Goal: Check status: Verify the current state of an ongoing process or item

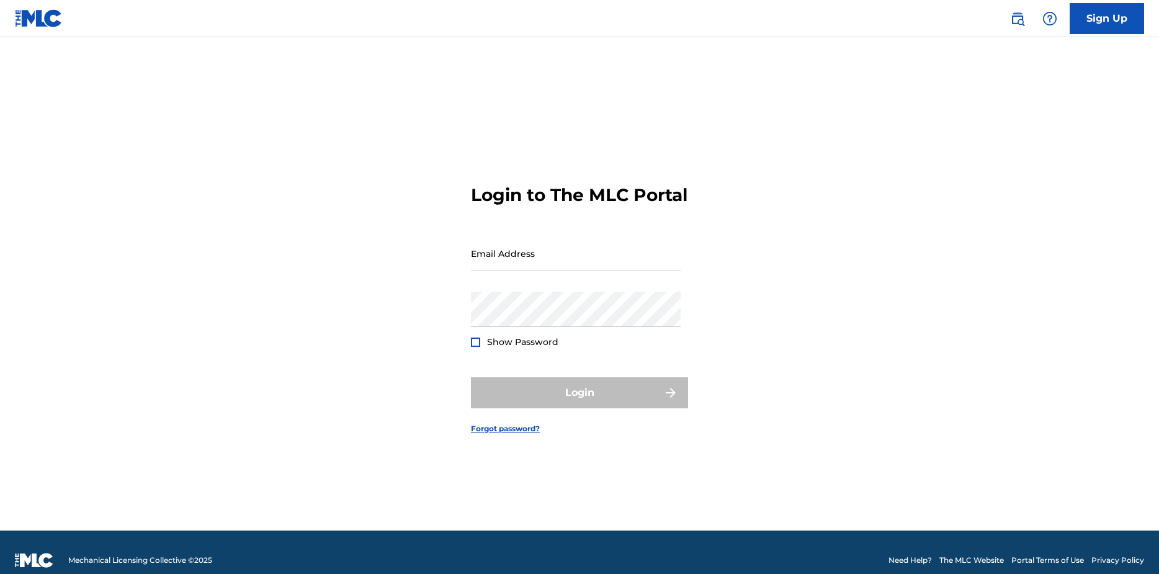
type input "[EMAIL_ADDRESS][DOMAIN_NAME]"
click at [561, 376] on form "Login to The MLC Portal Email Address [EMAIL_ADDRESS][DOMAIN_NAME] Password Sho…" at bounding box center [579, 299] width 217 height 462
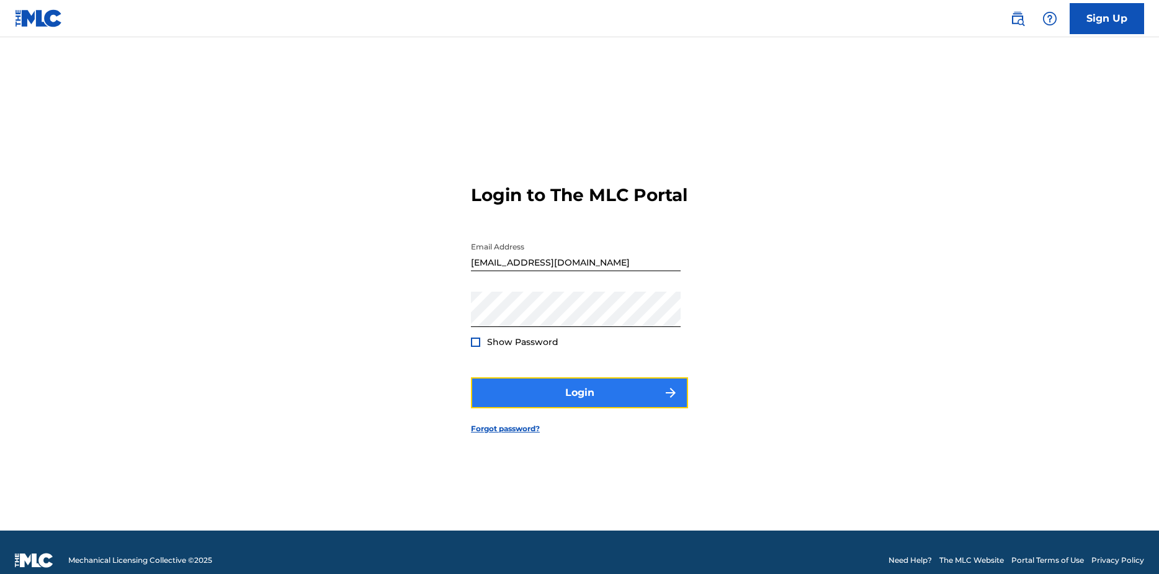
click at [570, 400] on button "Login" at bounding box center [579, 392] width 217 height 31
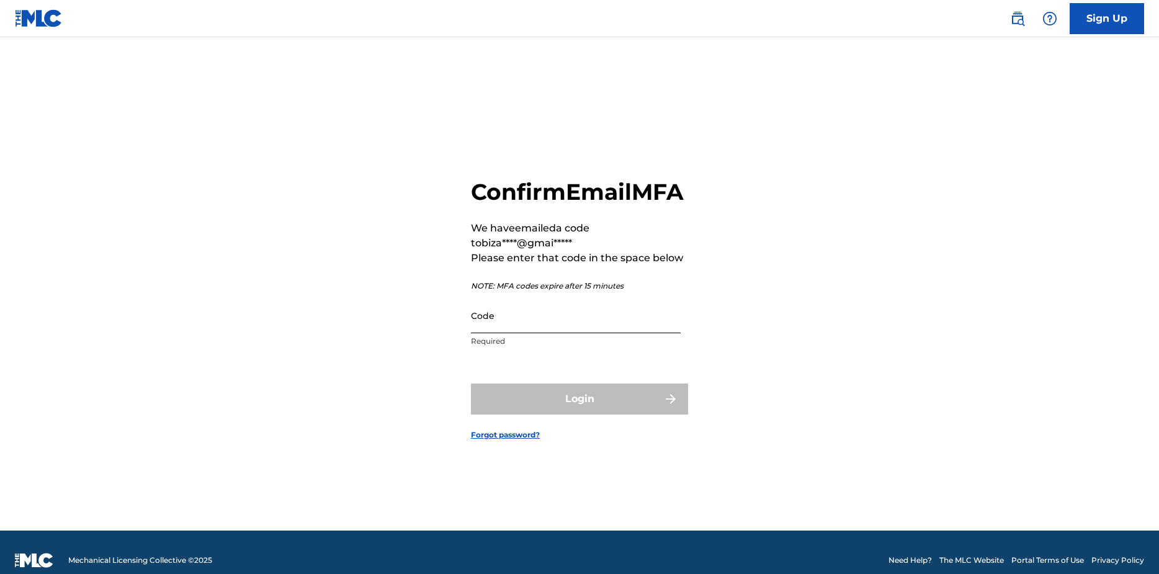
click at [556, 333] on input "Code" at bounding box center [576, 315] width 210 height 35
paste input "872657"
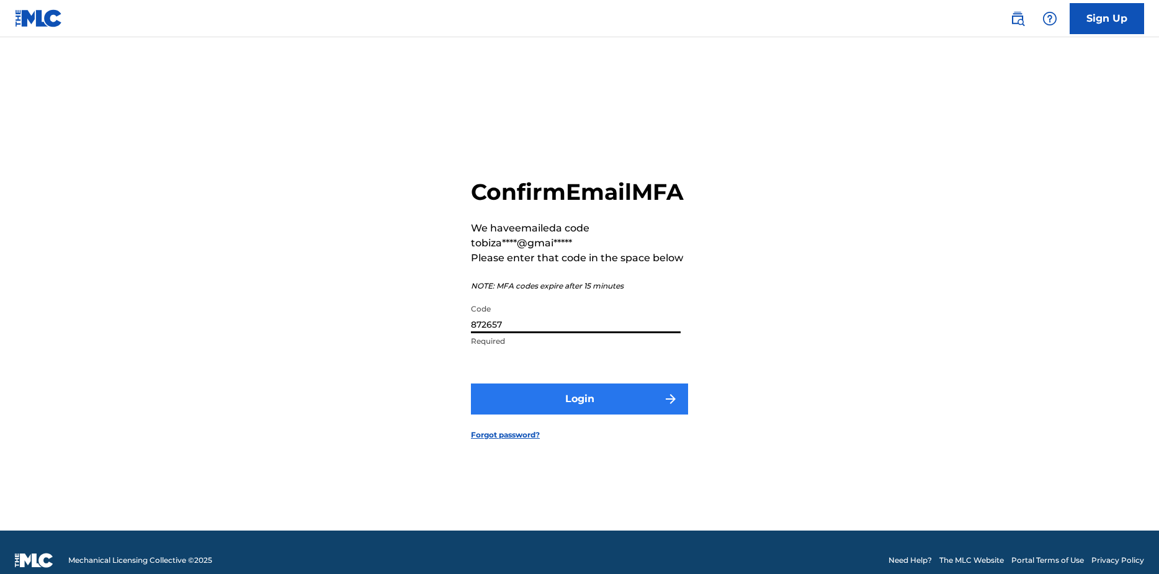
type input "872657"
click at [559, 414] on button "Login" at bounding box center [579, 398] width 217 height 31
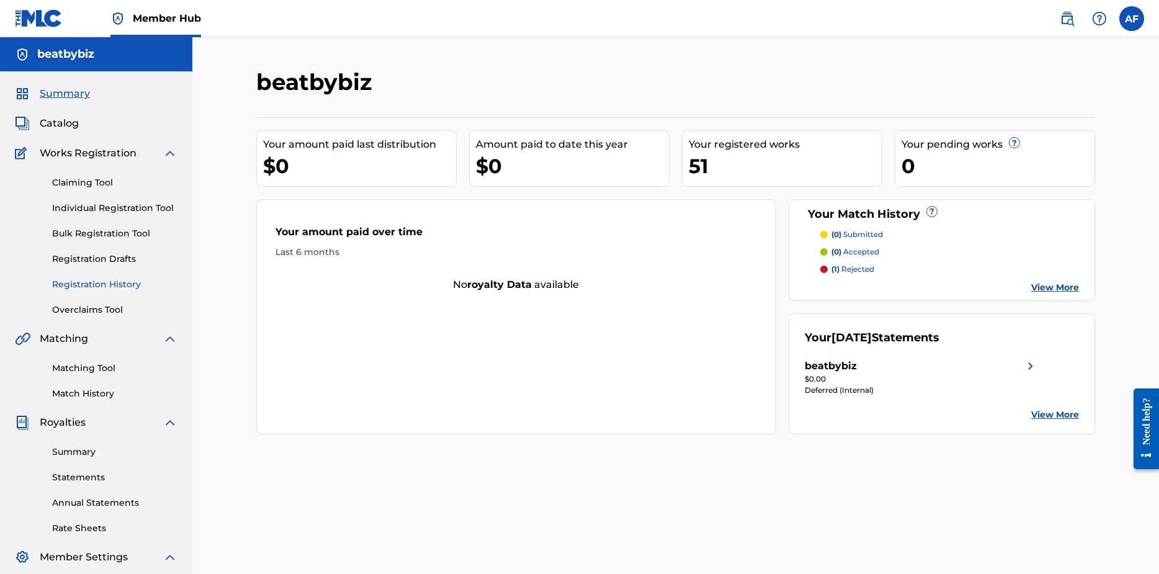
click at [83, 287] on link "Registration History" at bounding box center [114, 284] width 125 height 13
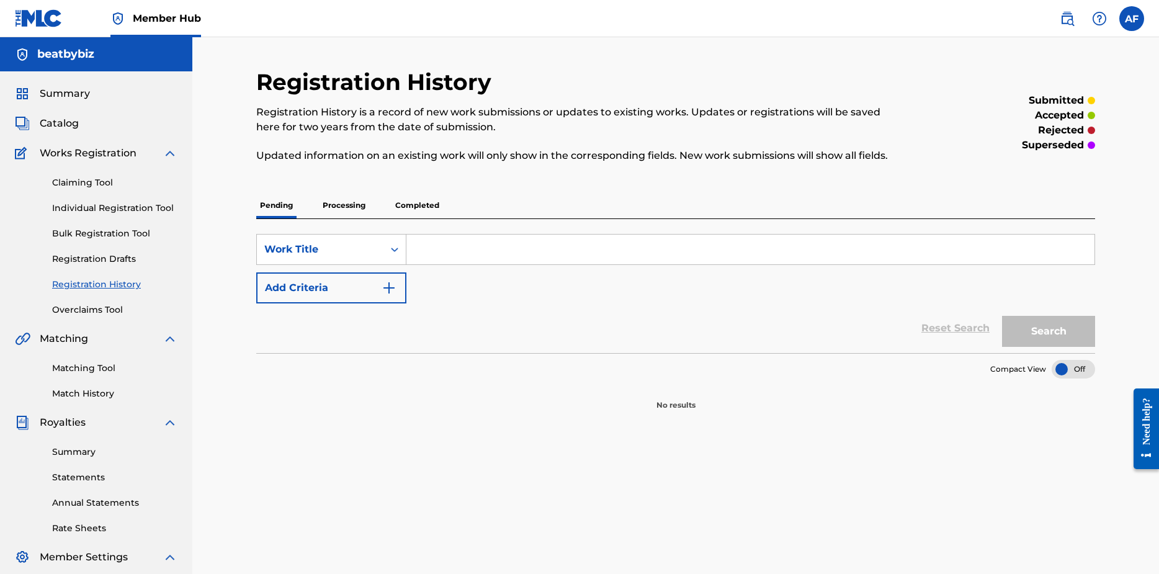
click at [344, 208] on p "Processing" at bounding box center [344, 205] width 50 height 26
click at [414, 202] on p "Completed" at bounding box center [416, 205] width 51 height 26
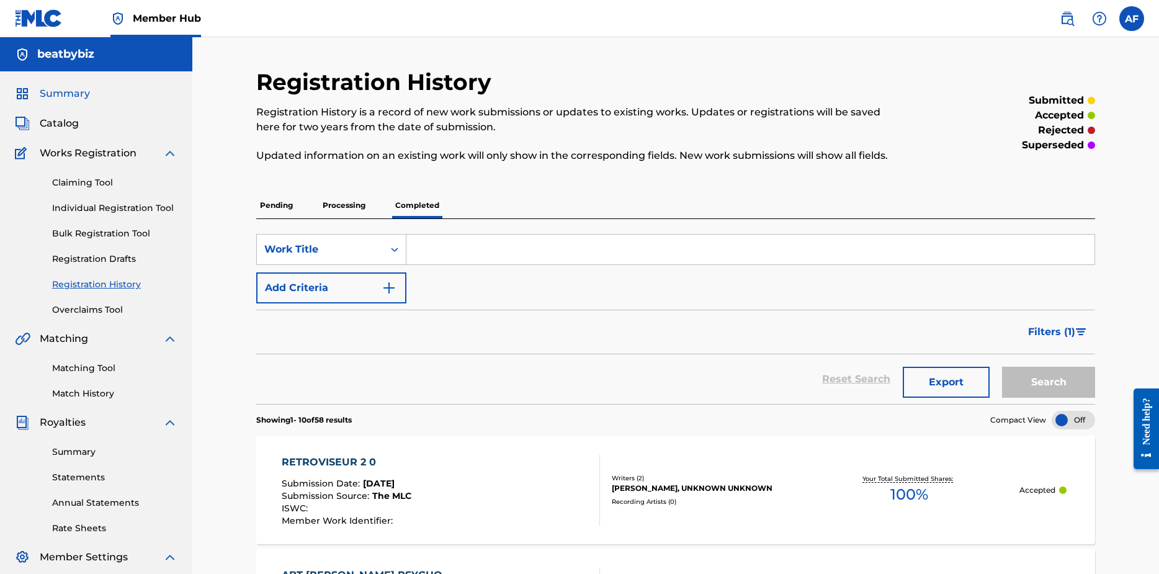
click at [54, 91] on span "Summary" at bounding box center [65, 93] width 50 height 15
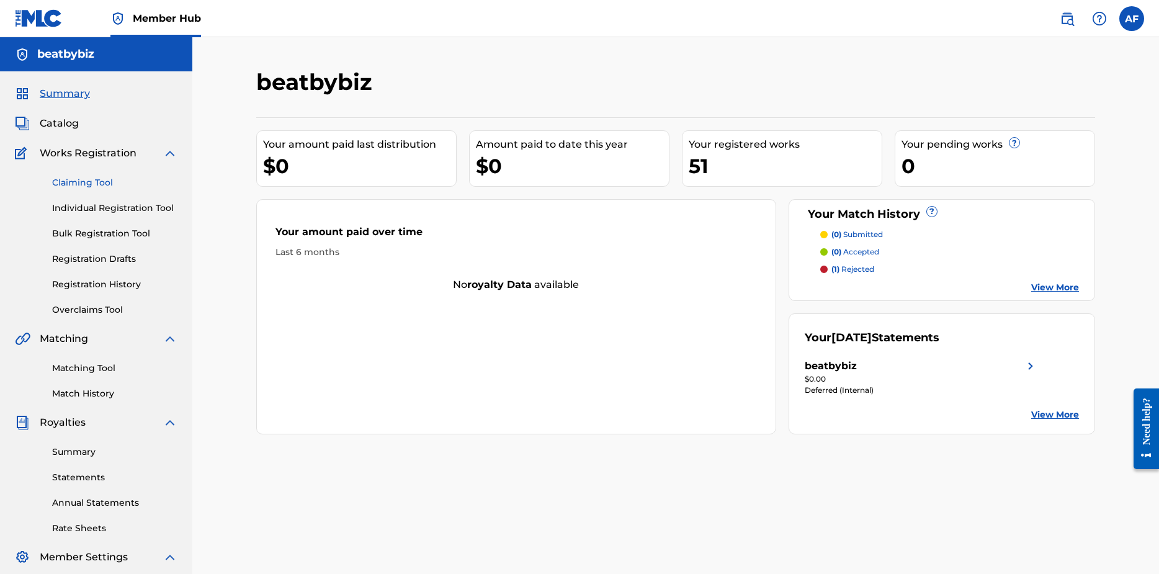
click at [78, 187] on link "Claiming Tool" at bounding box center [114, 182] width 125 height 13
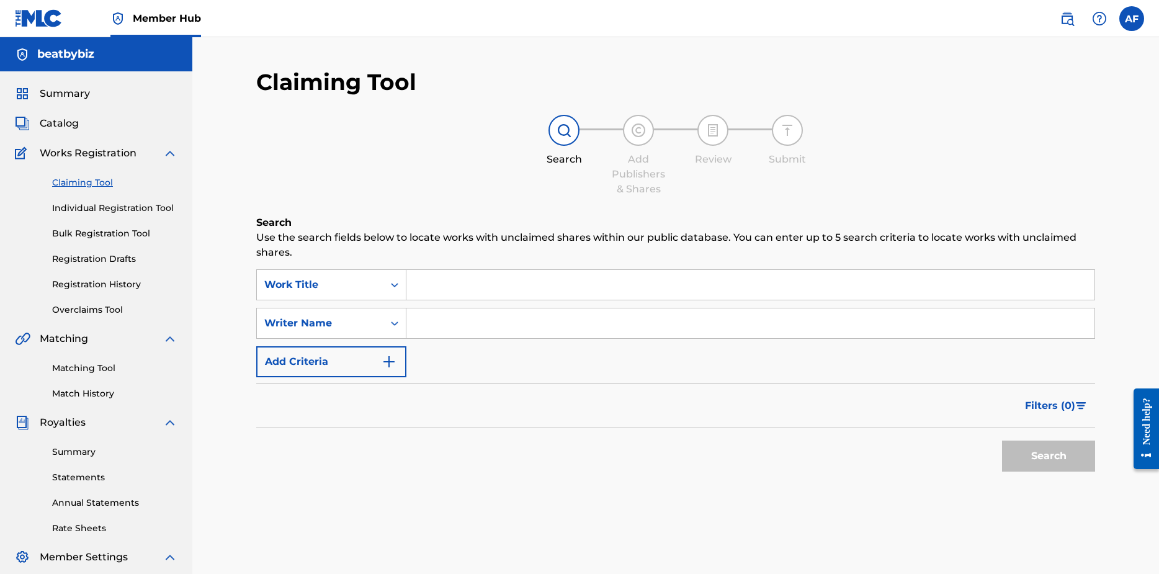
click at [421, 312] on input "Search Form" at bounding box center [750, 323] width 688 height 30
click at [1025, 458] on button "Search" at bounding box center [1048, 455] width 93 height 31
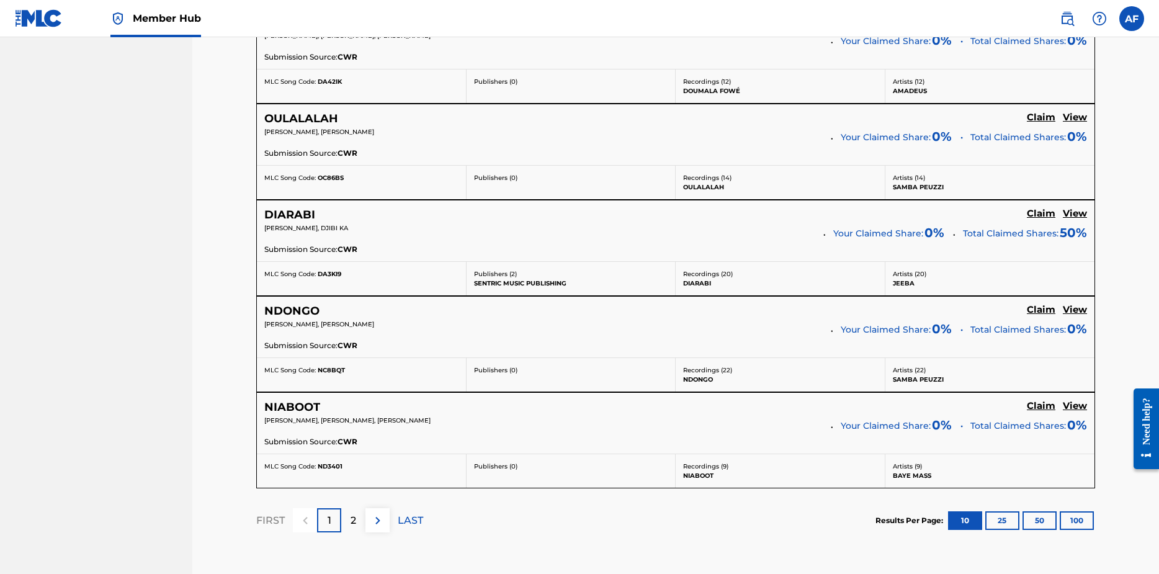
scroll to position [1054, 0]
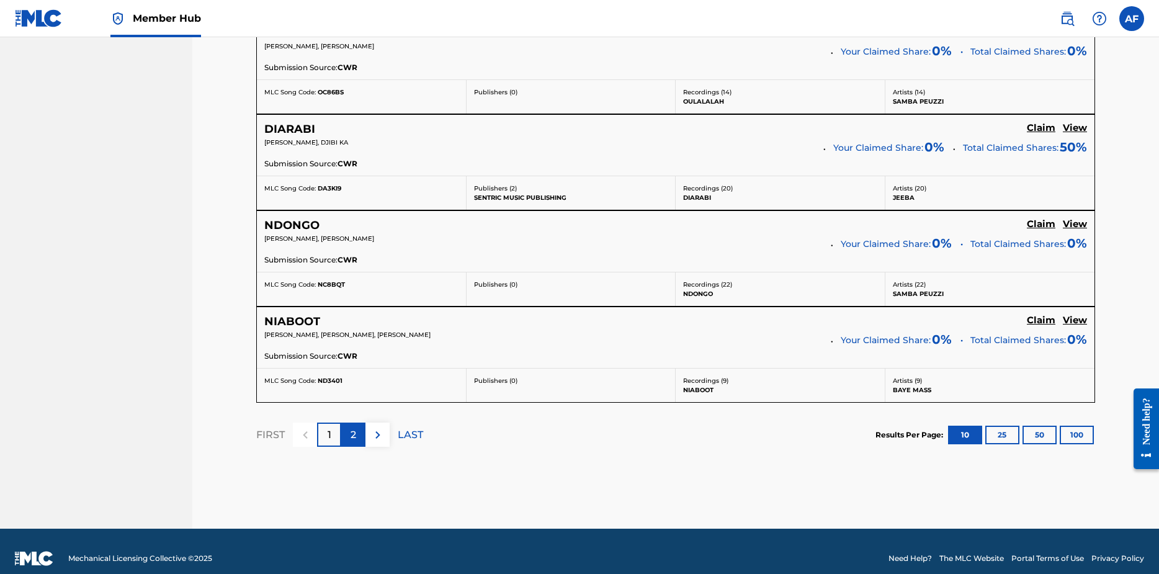
click at [351, 440] on p "2" at bounding box center [353, 434] width 6 height 15
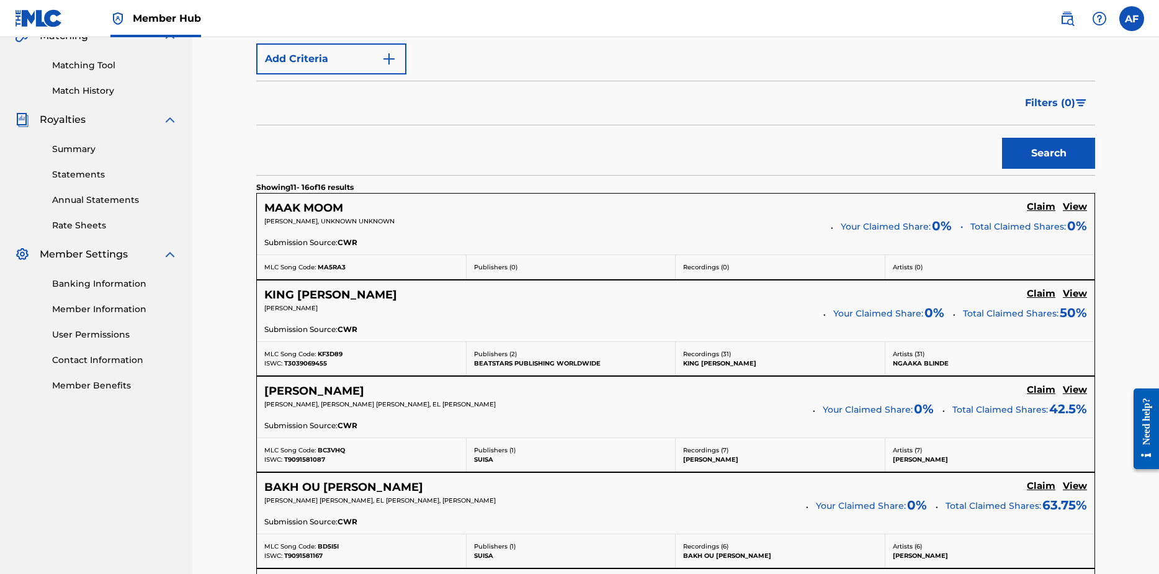
scroll to position [0, 0]
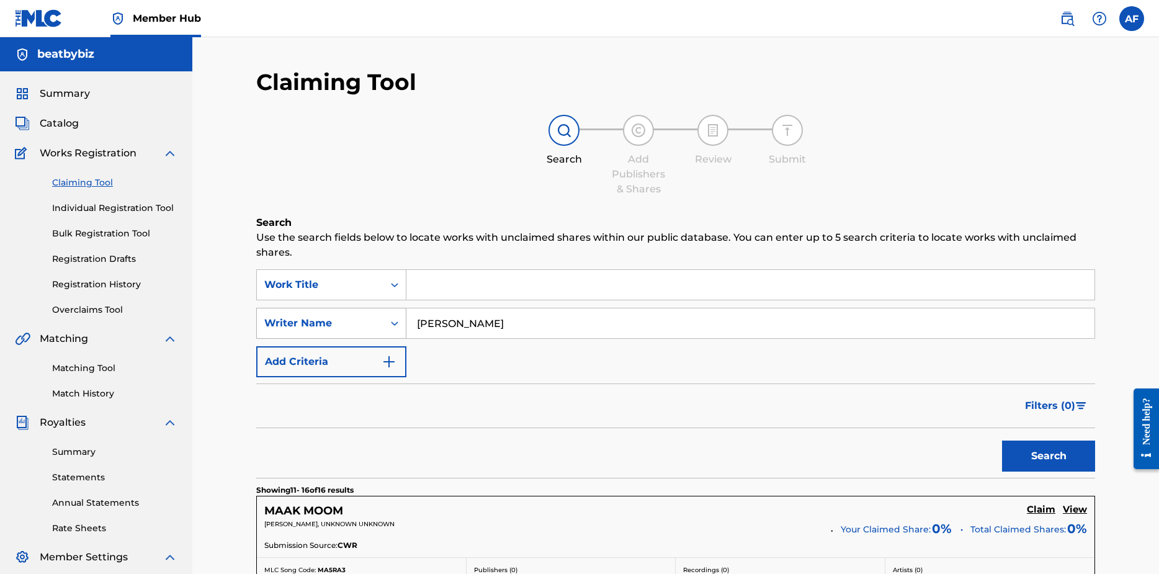
drag, startPoint x: 557, startPoint y: 300, endPoint x: 394, endPoint y: 323, distance: 164.7
click at [394, 323] on div "SearchWithCriteria51ef0dd8-9a3b-4c90-a622-47902b9e7342 Writer Name [PERSON_NAME]" at bounding box center [675, 323] width 839 height 31
type input "[PERSON_NAME]"
click at [1002, 440] on button "Search" at bounding box center [1048, 455] width 93 height 31
